Goal: Navigation & Orientation: Find specific page/section

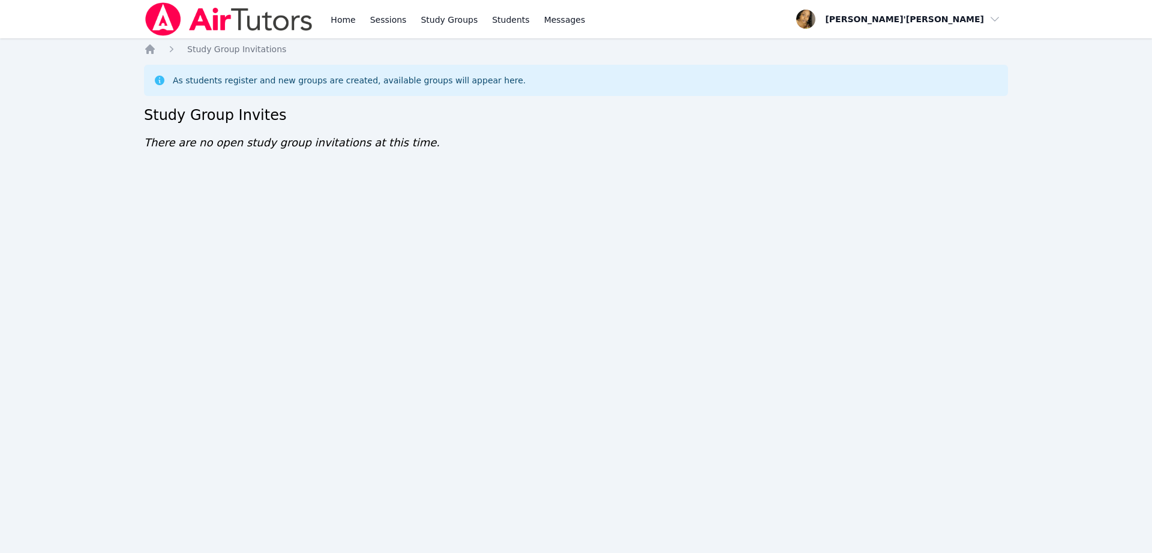
click at [589, 534] on div "Home Sessions Study Groups Students Messages Open user menu Lee'Tayna Hostick O…" at bounding box center [576, 276] width 1152 height 553
click at [170, 130] on div "Home Study Group Invitations As students register and new groups are created, a…" at bounding box center [576, 109] width 864 height 132
click at [159, 188] on div "Home Sessions Study Groups Students Messages Open user menu Lee'Tayna Hostick O…" at bounding box center [576, 276] width 1152 height 553
click at [154, 191] on div "Home Sessions Study Groups Students Messages Open user menu Lee'Tayna Hostick O…" at bounding box center [576, 276] width 1152 height 553
click at [130, 163] on div "Home Sessions Study Groups Students Messages Open user menu Lee'Tayna Hostick O…" at bounding box center [576, 276] width 1152 height 553
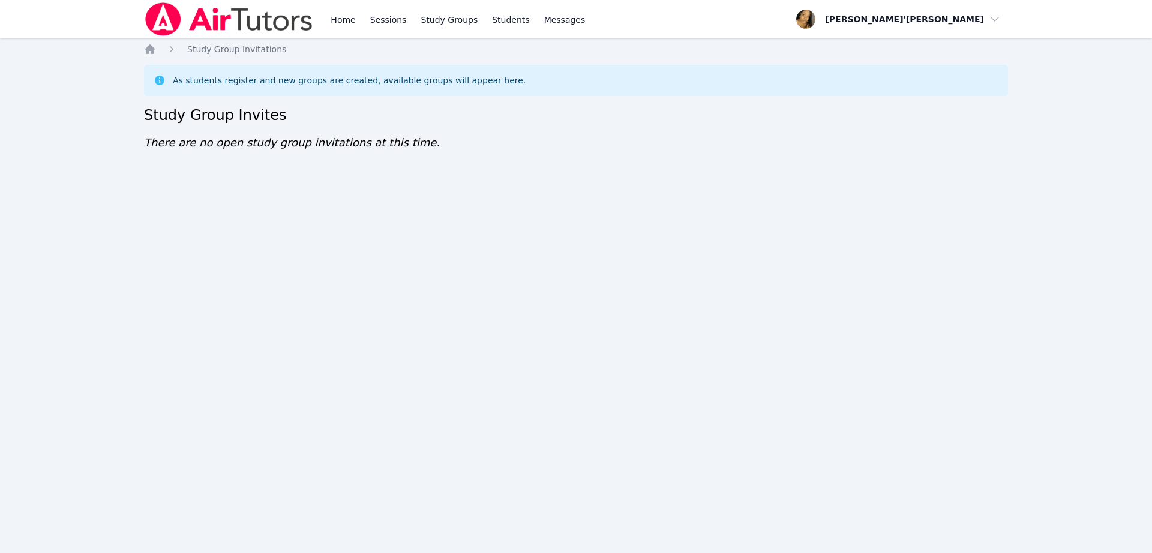
click at [65, 10] on nav "Home Sessions Study Groups Students Messages Open user menu [PERSON_NAME]'[PERS…" at bounding box center [576, 19] width 1152 height 38
click at [104, 53] on div "Home Sessions Study Groups Students Messages Open user menu [PERSON_NAME]'[PERS…" at bounding box center [576, 276] width 1152 height 553
click at [472, 293] on div "Home Sessions Study Groups Students Messages Open user menu Lee'Tayna Hostick O…" at bounding box center [576, 276] width 1152 height 553
click at [135, 145] on div "Home Sessions Study Groups Students Messages Open user menu Lee'Tayna Hostick O…" at bounding box center [576, 276] width 1152 height 553
click at [128, 309] on div "Home Sessions Study Groups Students Messages Open user menu Lee'Tayna Hostick O…" at bounding box center [576, 276] width 1152 height 553
